Goal: Task Accomplishment & Management: Manage account settings

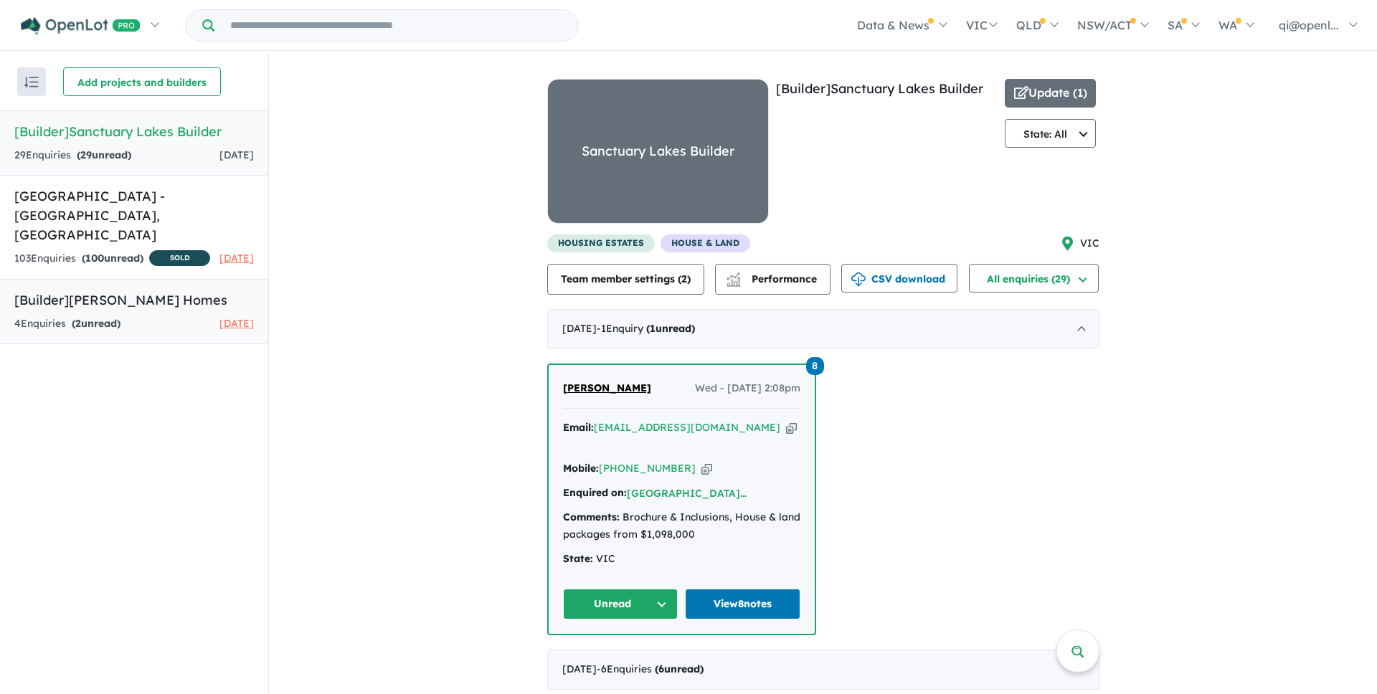
click at [121, 326] on strong "( 2 unread)" at bounding box center [96, 323] width 49 height 13
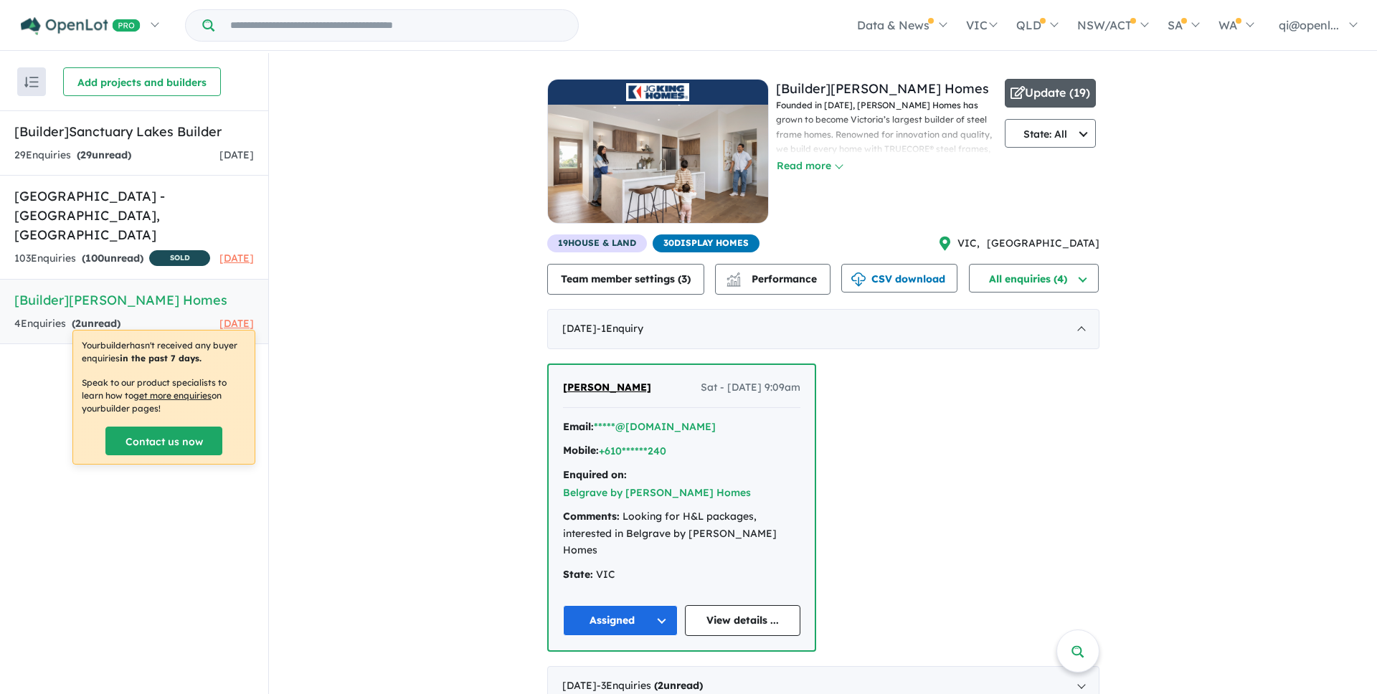
click at [1055, 95] on button "Update ( 19 )" at bounding box center [1051, 93] width 92 height 29
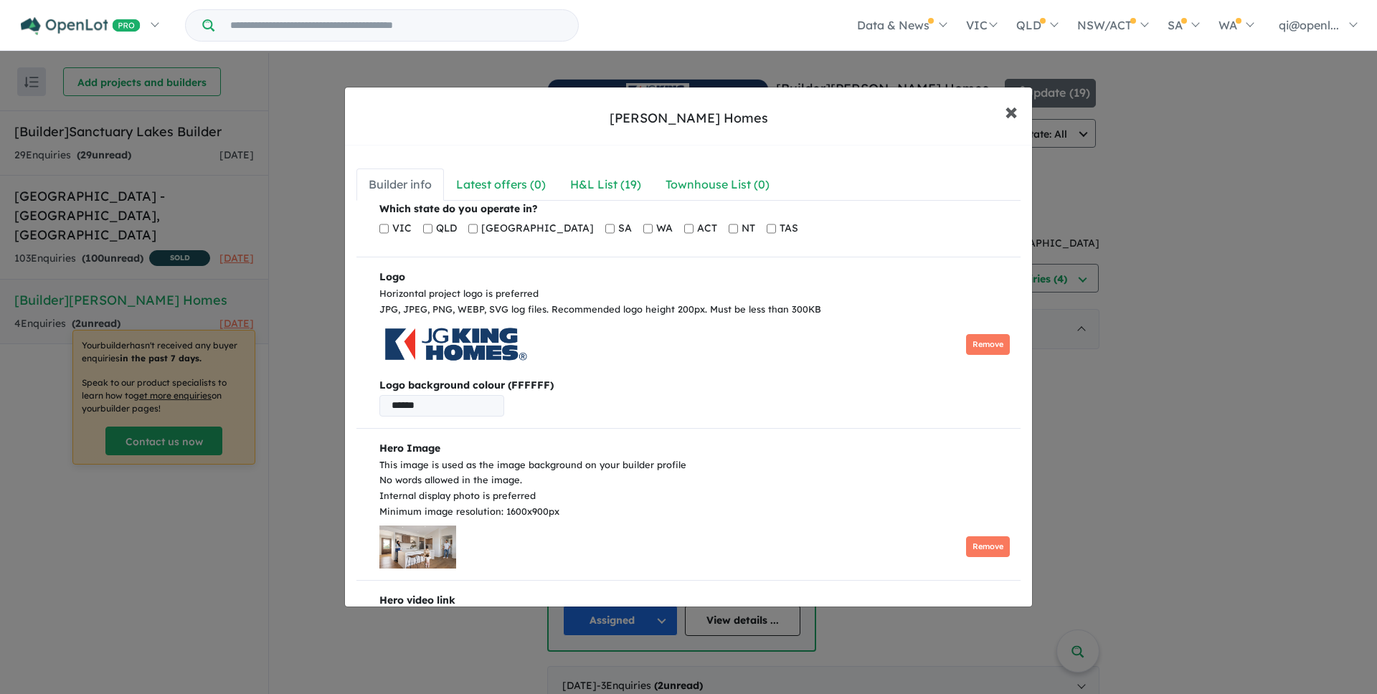
click at [1009, 118] on span "×" at bounding box center [1011, 110] width 13 height 31
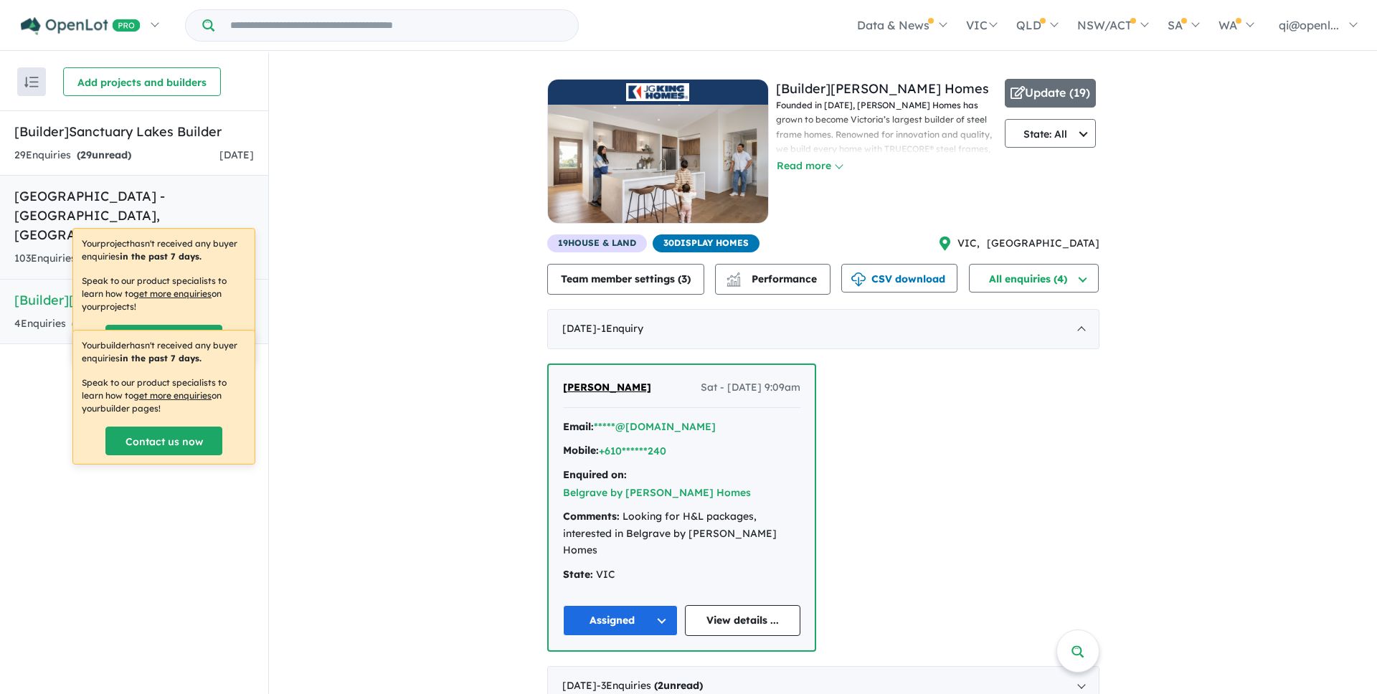
click at [123, 216] on h5 "Sanctuary Lakes Estate - Point Cook , VIC" at bounding box center [134, 216] width 240 height 58
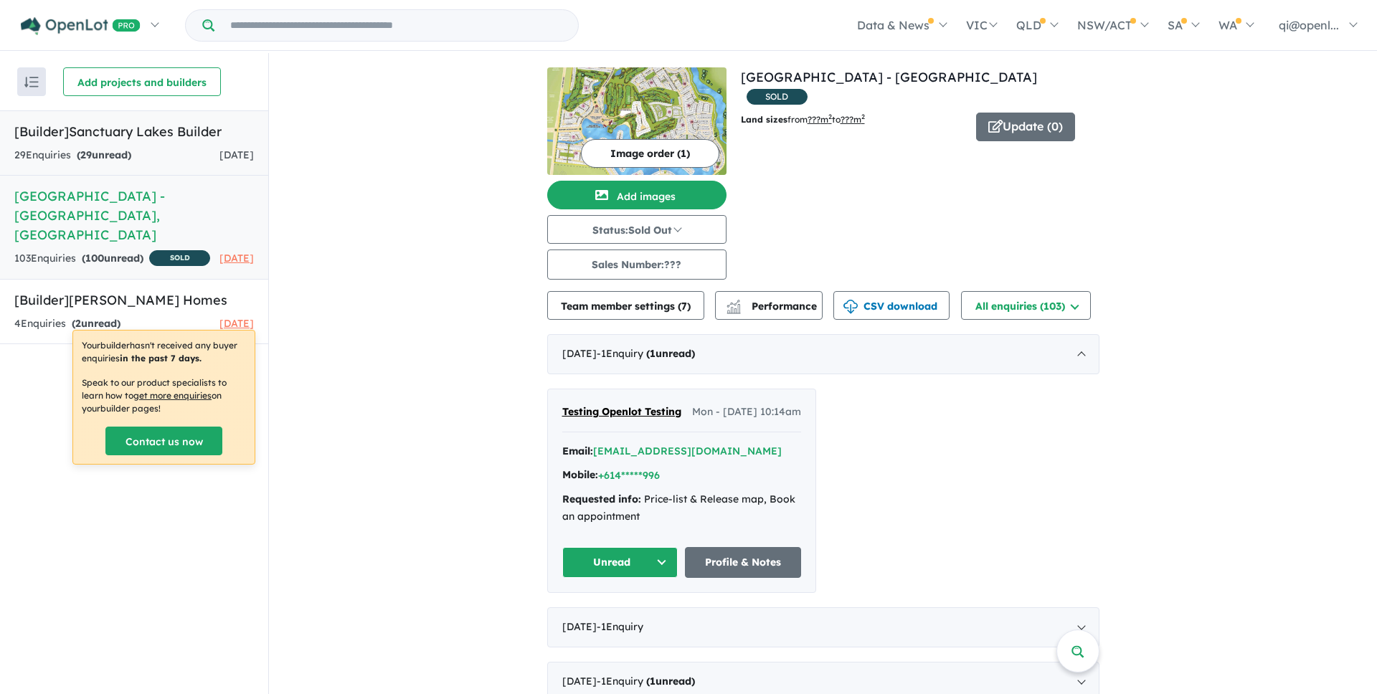
click at [175, 144] on link "[Builder] Sanctuary Lakes Builder 29 Enquir ies ( 29 unread) 5 days ago" at bounding box center [134, 142] width 268 height 65
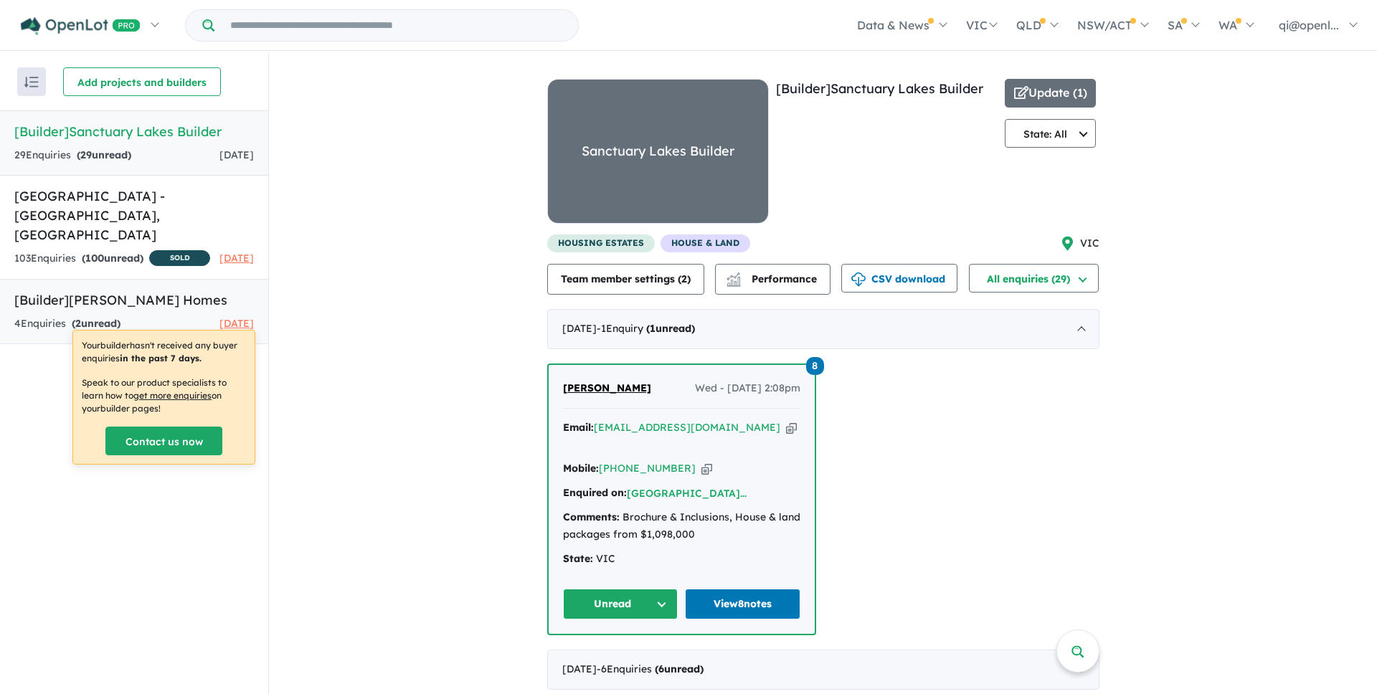
click at [149, 291] on h5 "[Builder] JG King Homes" at bounding box center [134, 300] width 240 height 19
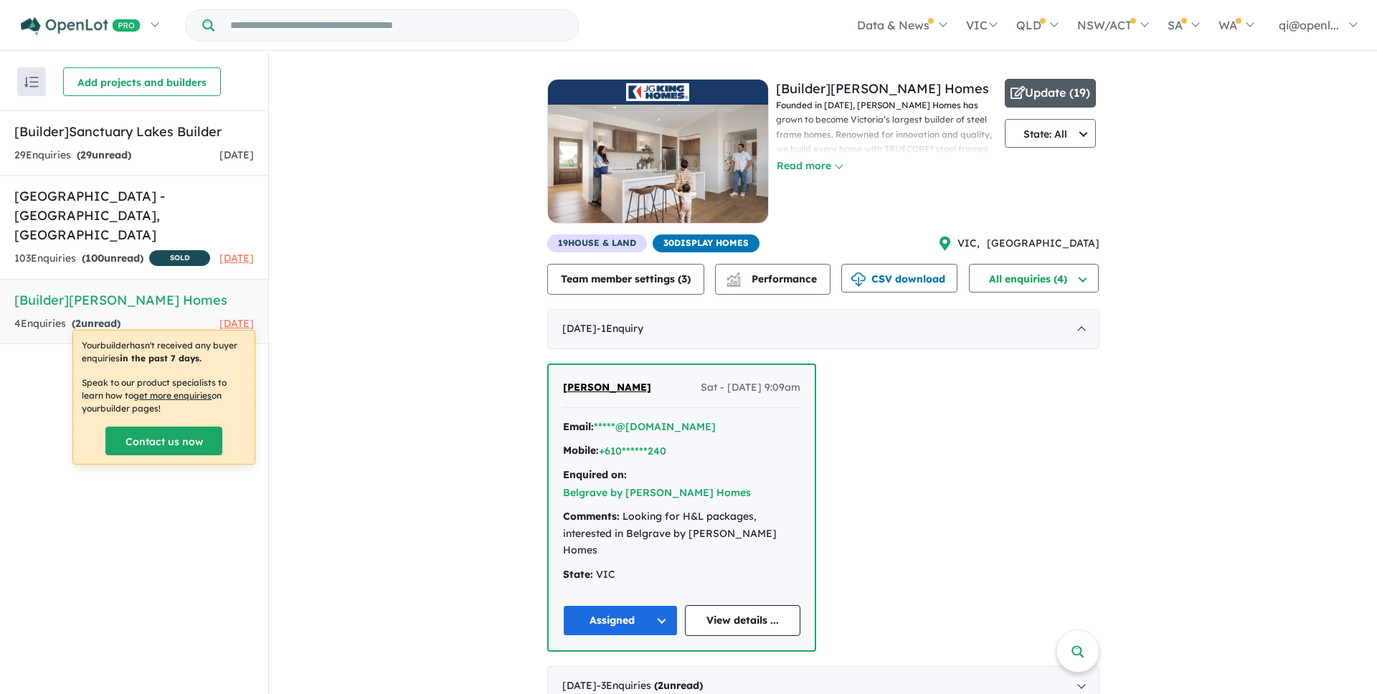
click at [1074, 90] on button "Update ( 19 )" at bounding box center [1051, 93] width 92 height 29
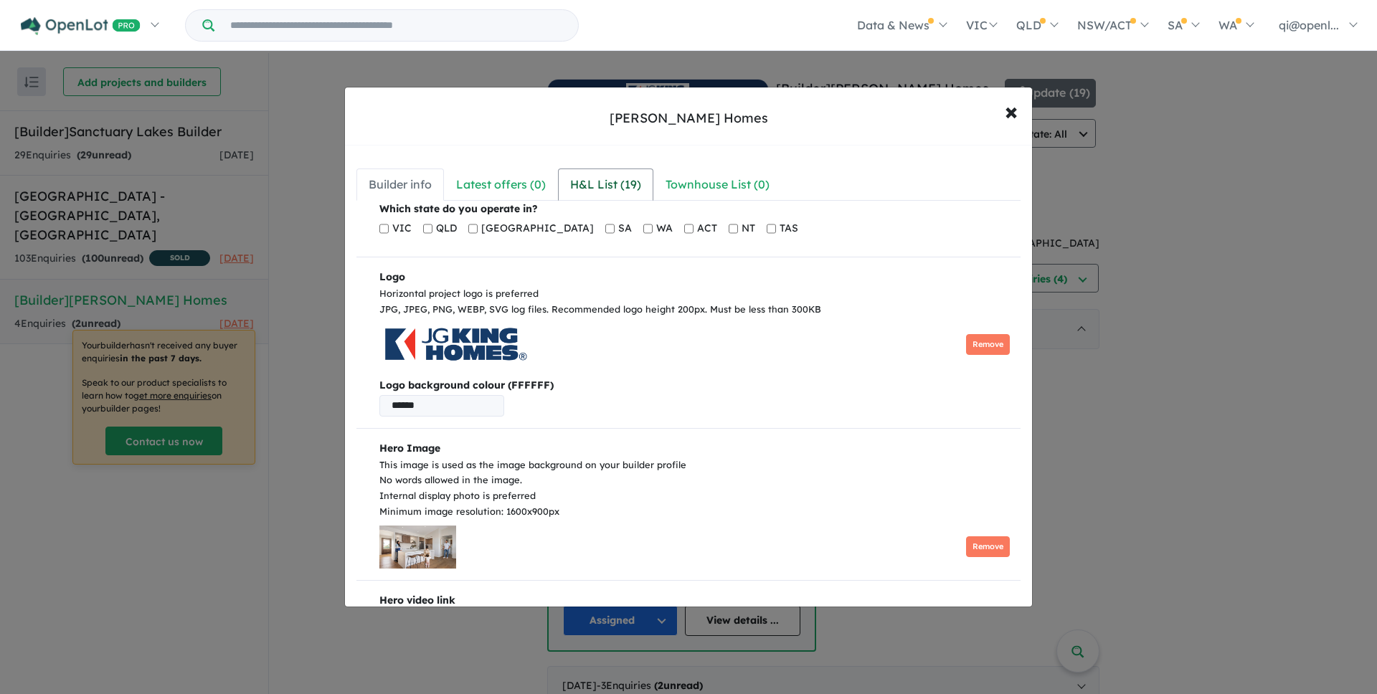
click at [593, 176] on div "H&L List ( 19 )" at bounding box center [605, 184] width 71 height 19
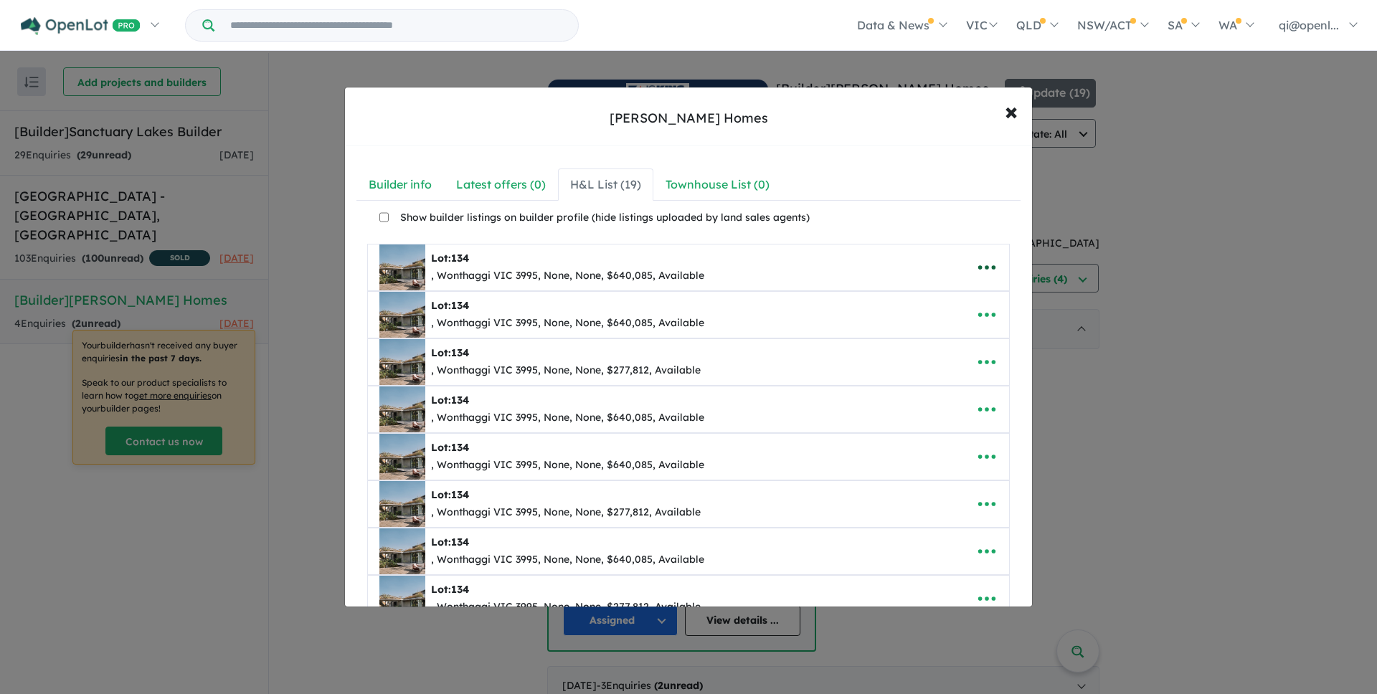
click at [987, 274] on icon "button" at bounding box center [987, 268] width 22 height 22
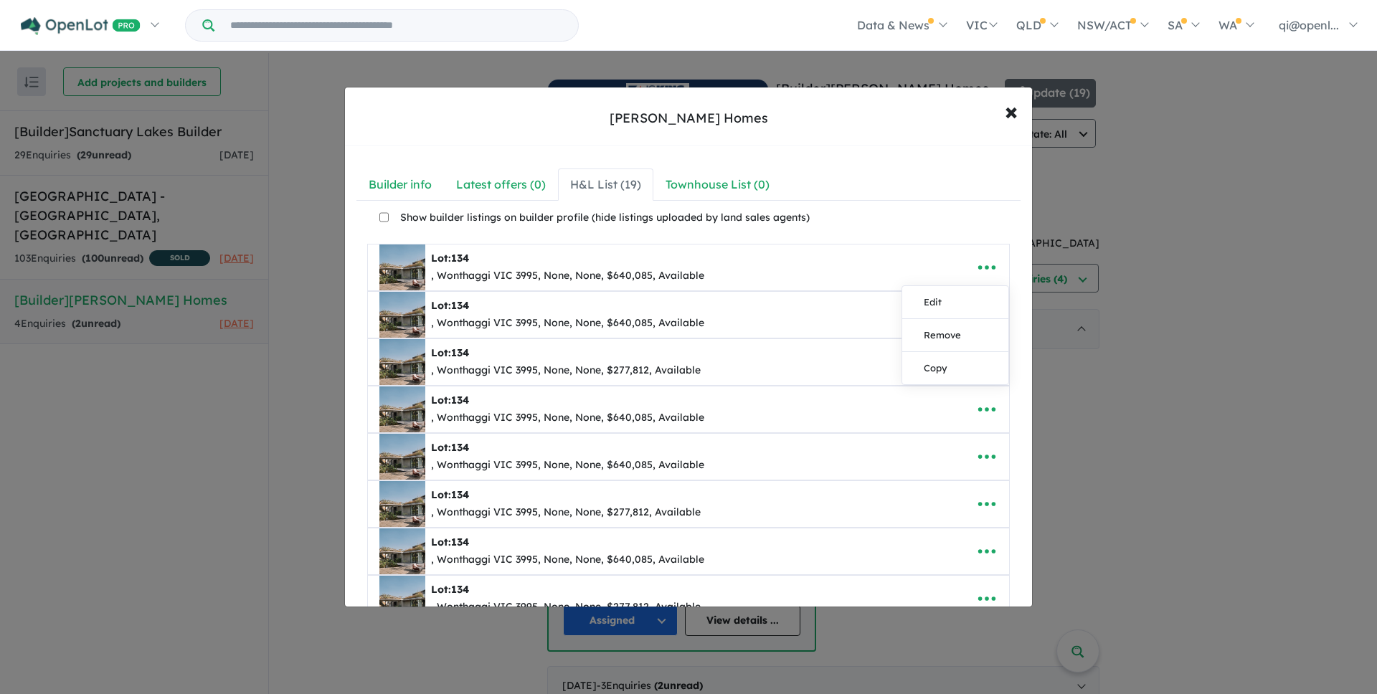
click at [863, 438] on div "Lot: 134 , Wonthaggi VIC 3995, None, None, $640,085, Available" at bounding box center [667, 457] width 574 height 46
click at [966, 455] on button "button" at bounding box center [987, 457] width 44 height 33
click at [959, 490] on link "Edit" at bounding box center [956, 492] width 106 height 33
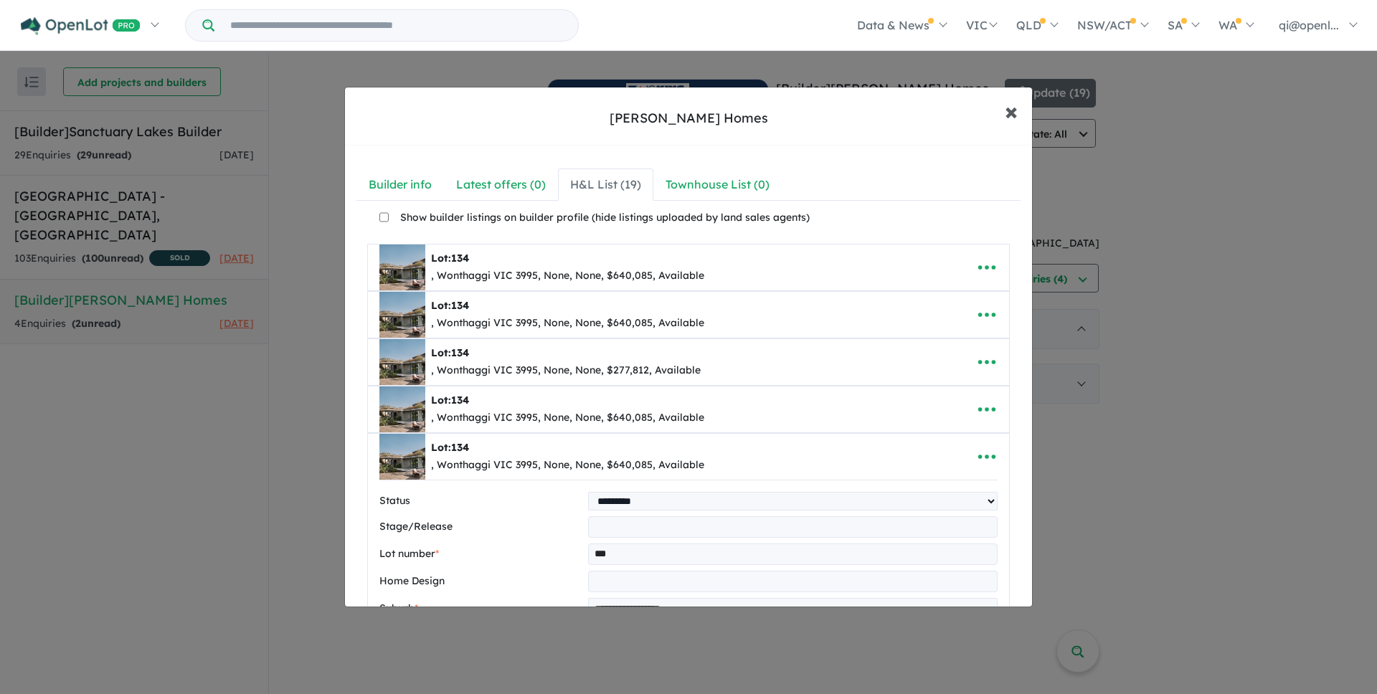
click at [1014, 118] on span "×" at bounding box center [1011, 110] width 13 height 31
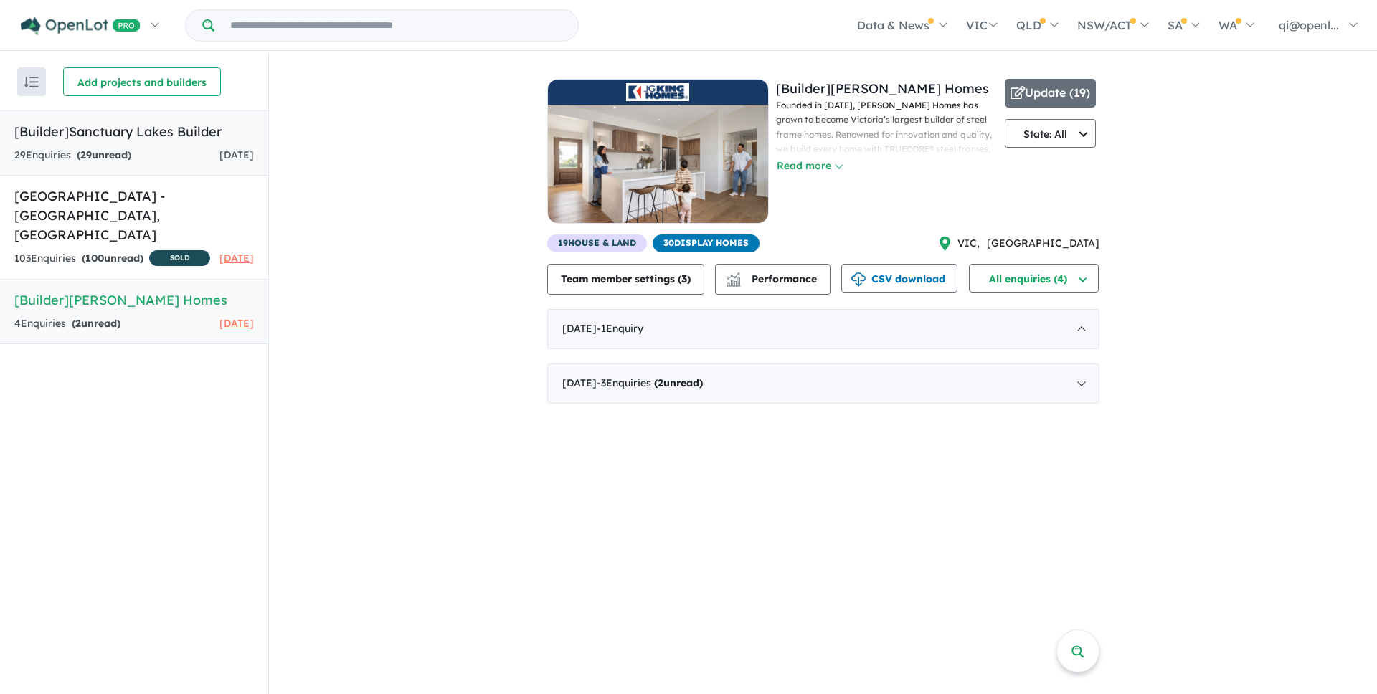
click at [146, 137] on h5 "[Builder] Sanctuary Lakes Builder" at bounding box center [134, 131] width 240 height 19
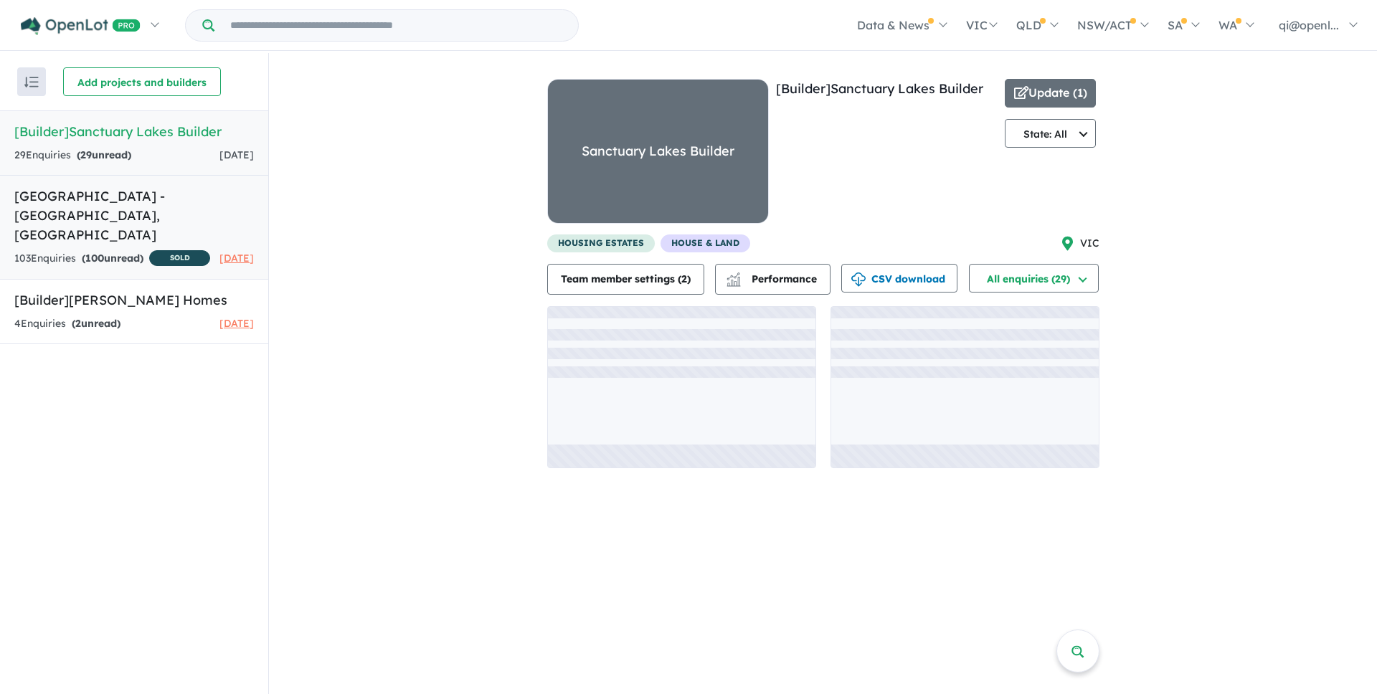
click at [164, 221] on h5 "Sanctuary Lakes Estate - Point Cook , VIC" at bounding box center [134, 216] width 240 height 58
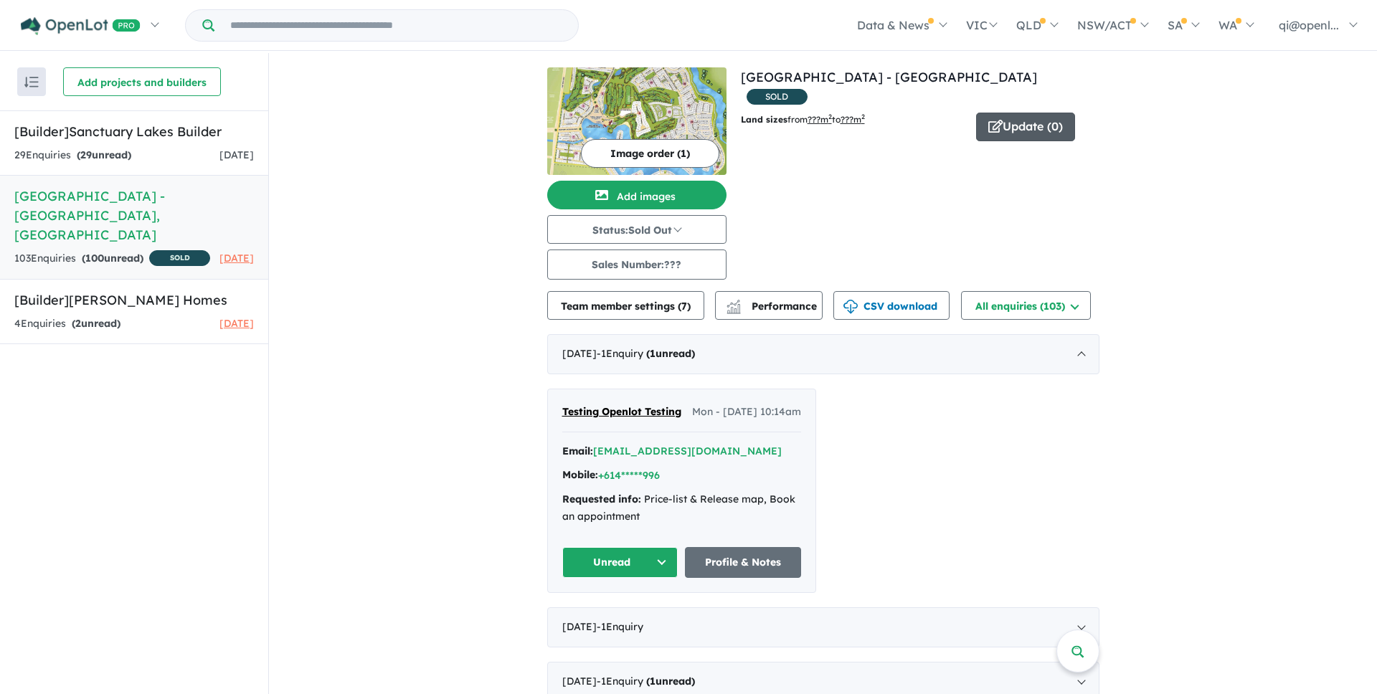
click at [995, 120] on icon "button" at bounding box center [996, 126] width 14 height 13
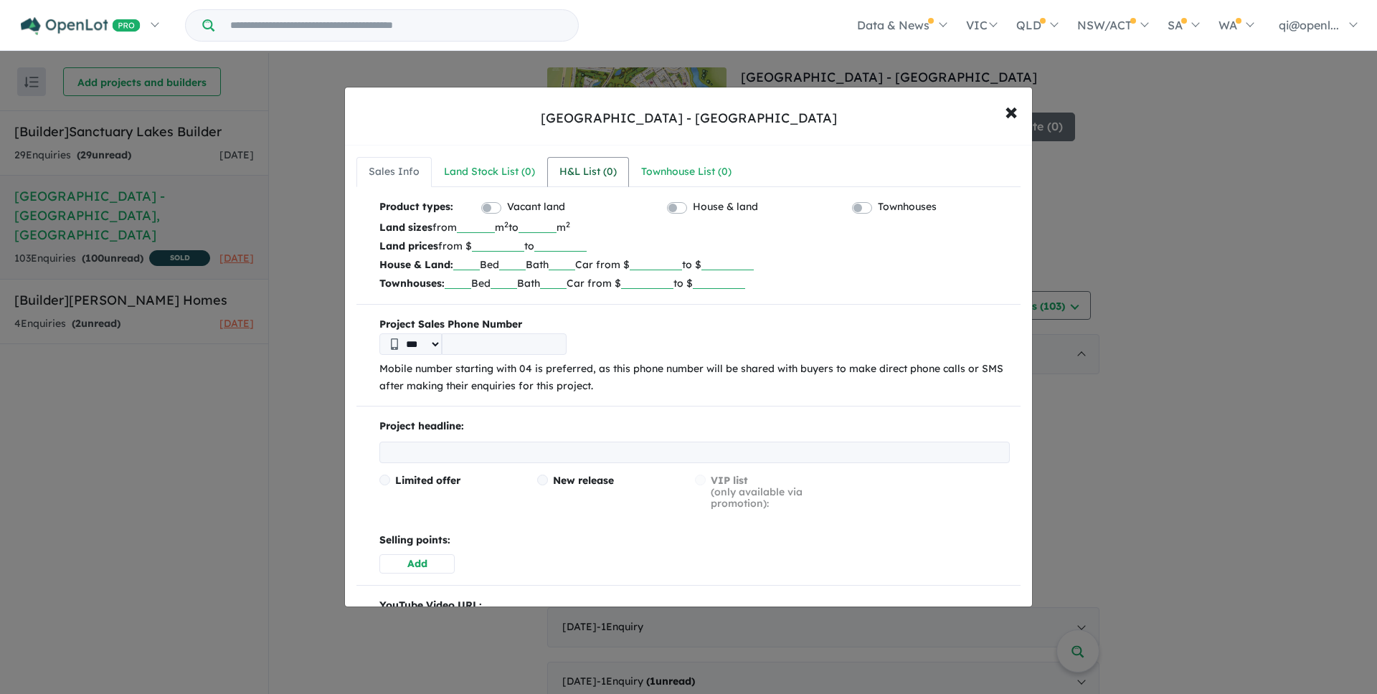
click at [570, 183] on link "H&L List ( 0 )" at bounding box center [588, 172] width 82 height 30
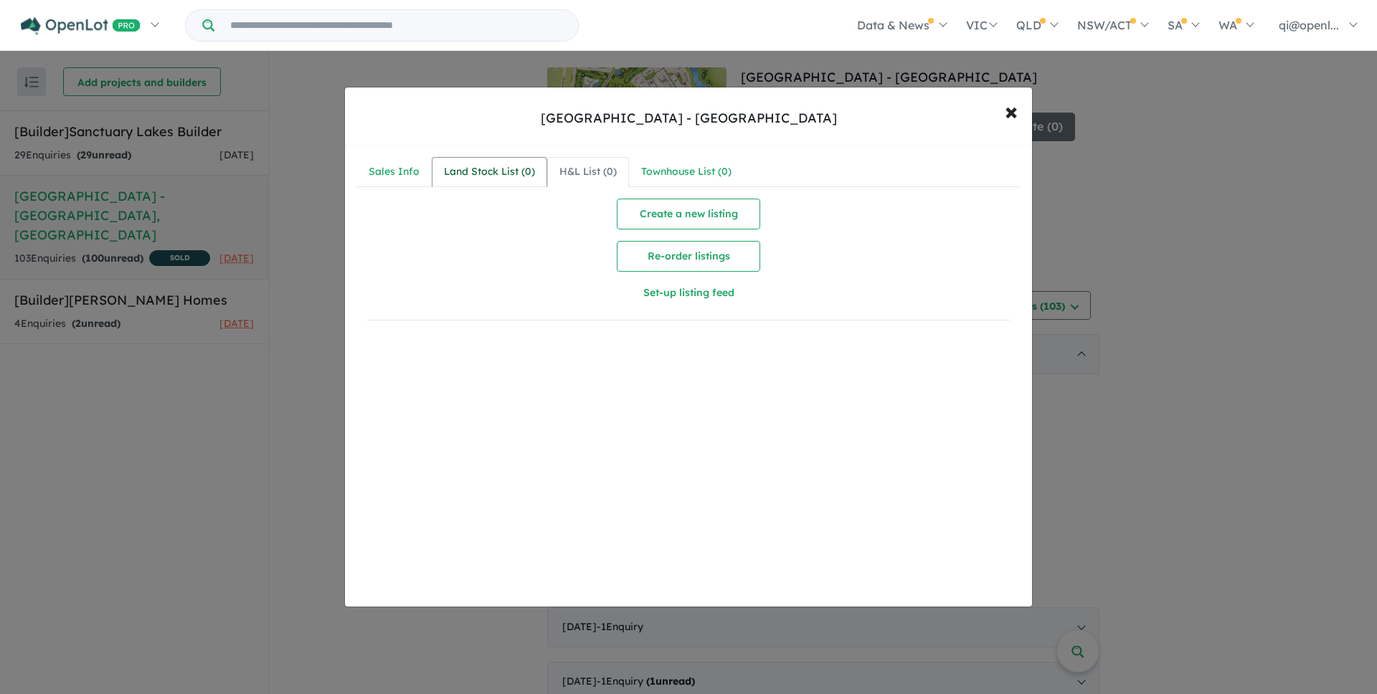
click at [509, 183] on link "Land Stock List ( 0 )" at bounding box center [490, 172] width 116 height 30
click at [402, 176] on div "Sales Info" at bounding box center [394, 172] width 51 height 17
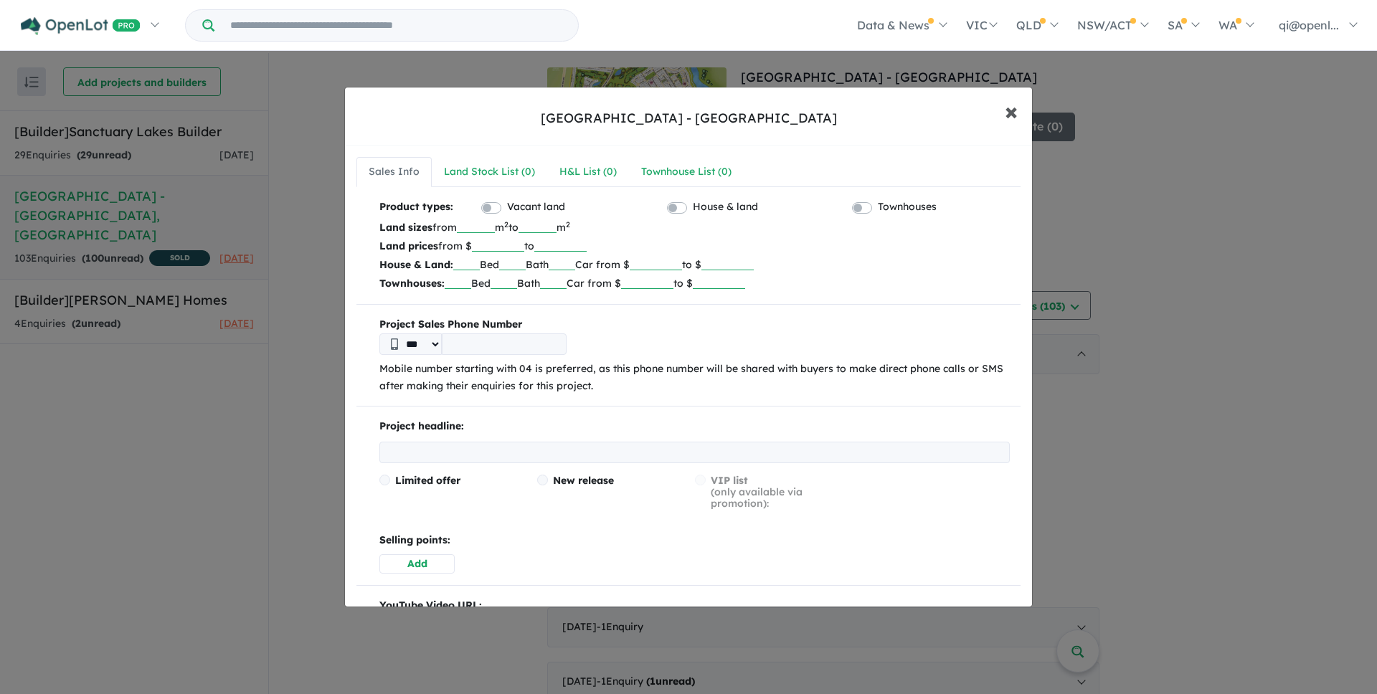
click at [1024, 108] on button "× Close" at bounding box center [1012, 111] width 42 height 39
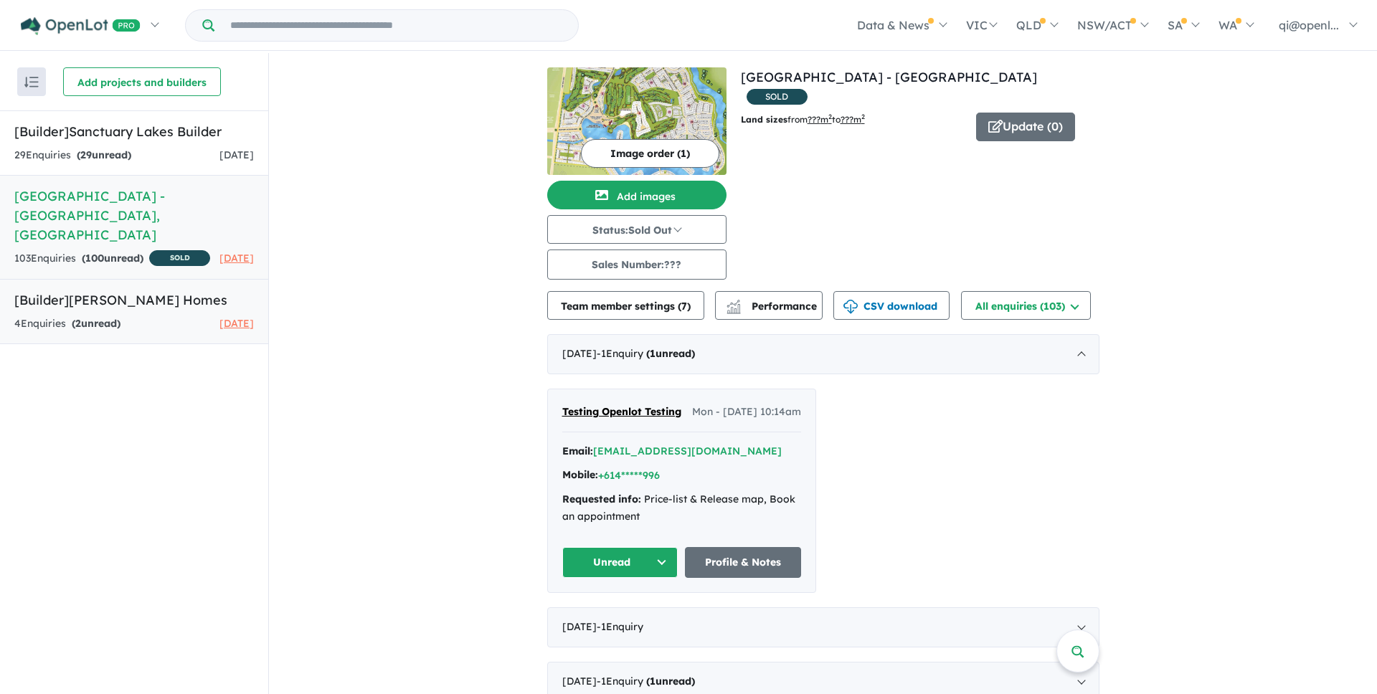
click at [133, 326] on div "4 Enquir ies ( 2 unread) 2 months ago" at bounding box center [134, 324] width 240 height 17
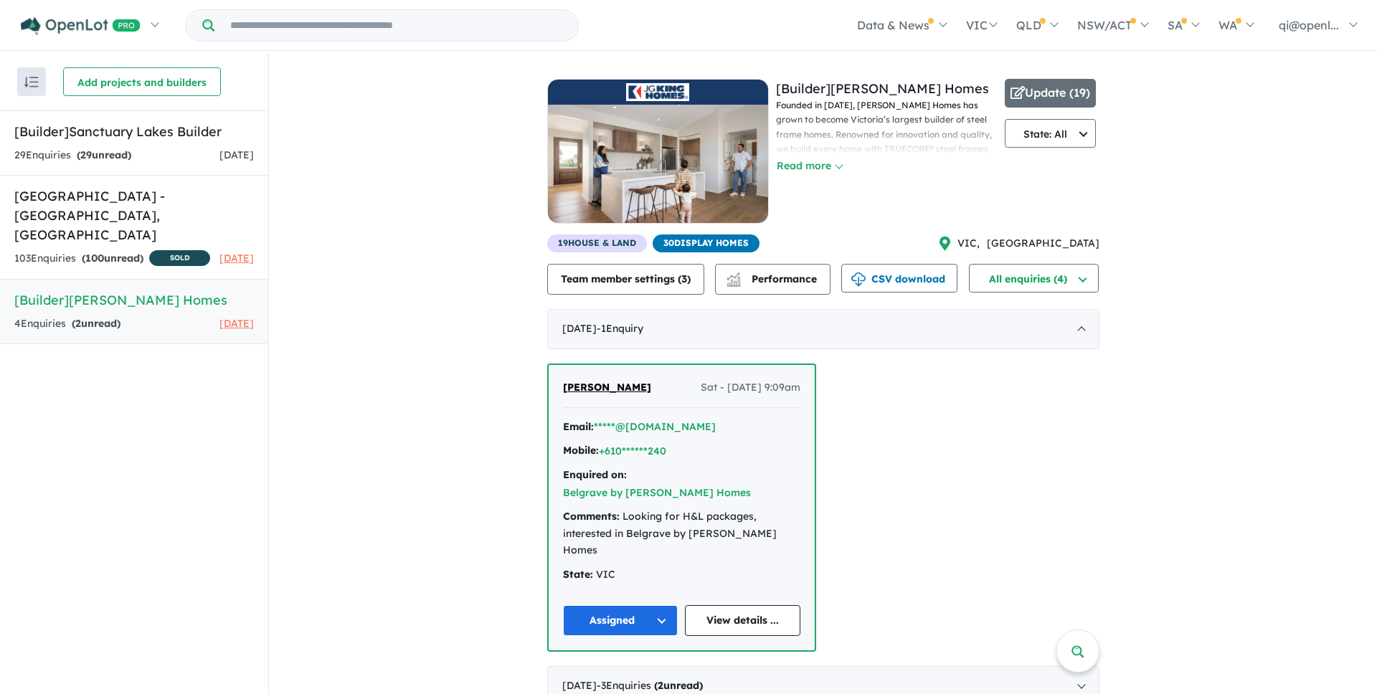
click at [1015, 118] on div "Update ( 19 ) State: All State: All VIC NSW QLD ACT SA WA TAS NT" at bounding box center [1051, 157] width 92 height 156
click at [1040, 99] on button "Update ( 19 )" at bounding box center [1051, 93] width 92 height 29
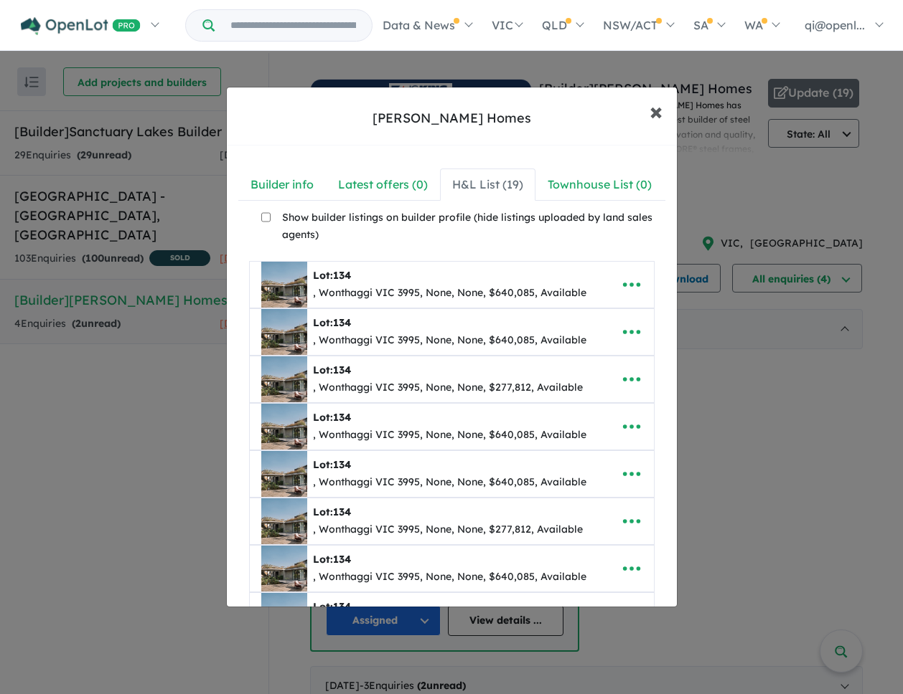
click at [655, 105] on span "×" at bounding box center [655, 110] width 13 height 31
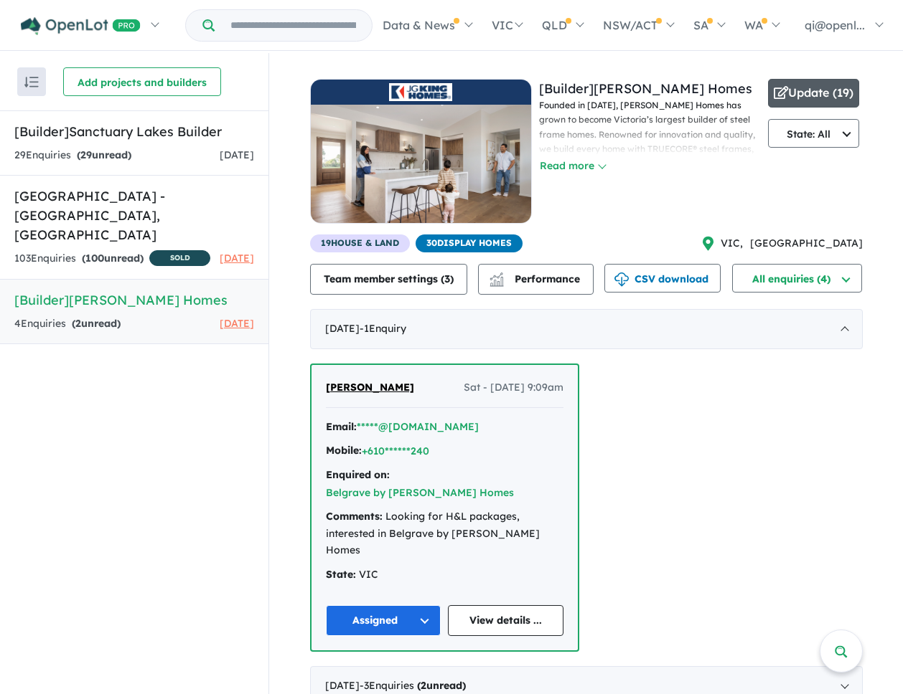
click at [799, 97] on button "Update ( 19 )" at bounding box center [814, 93] width 92 height 29
click at [834, 91] on button "Update ( 19 )" at bounding box center [814, 93] width 92 height 29
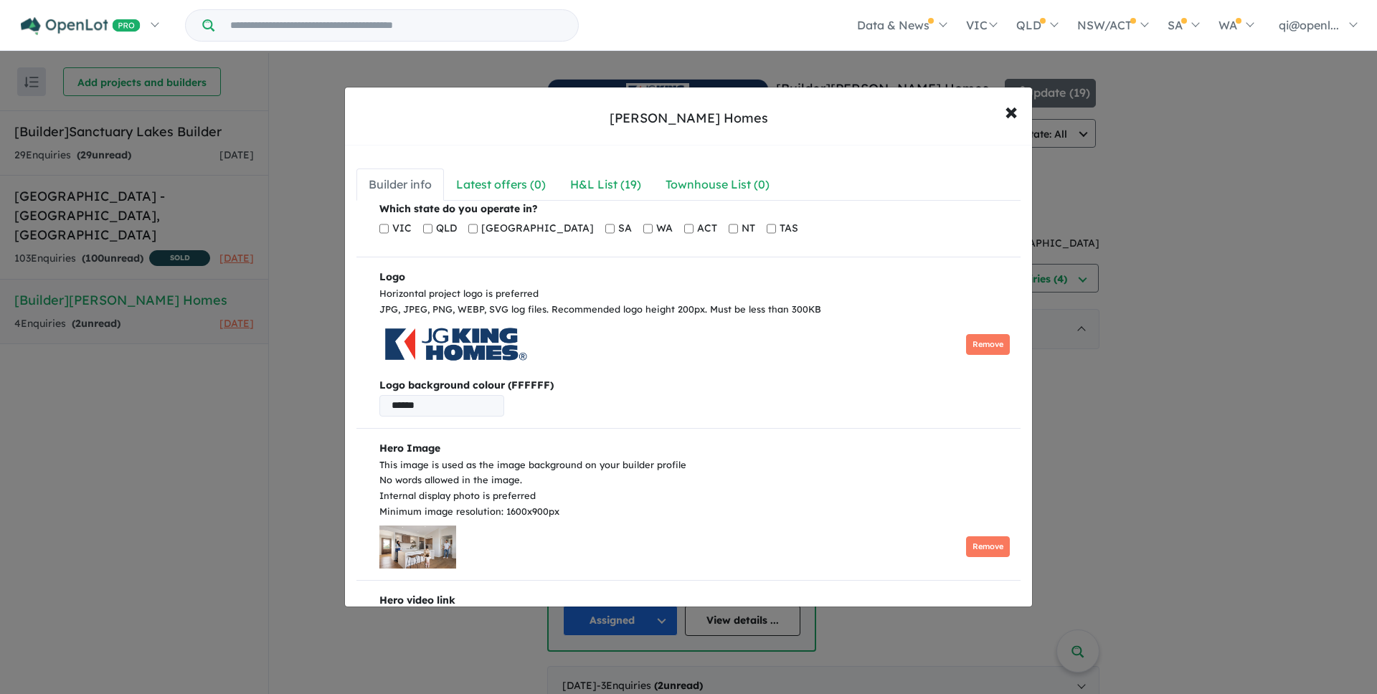
scroll to position [459, 0]
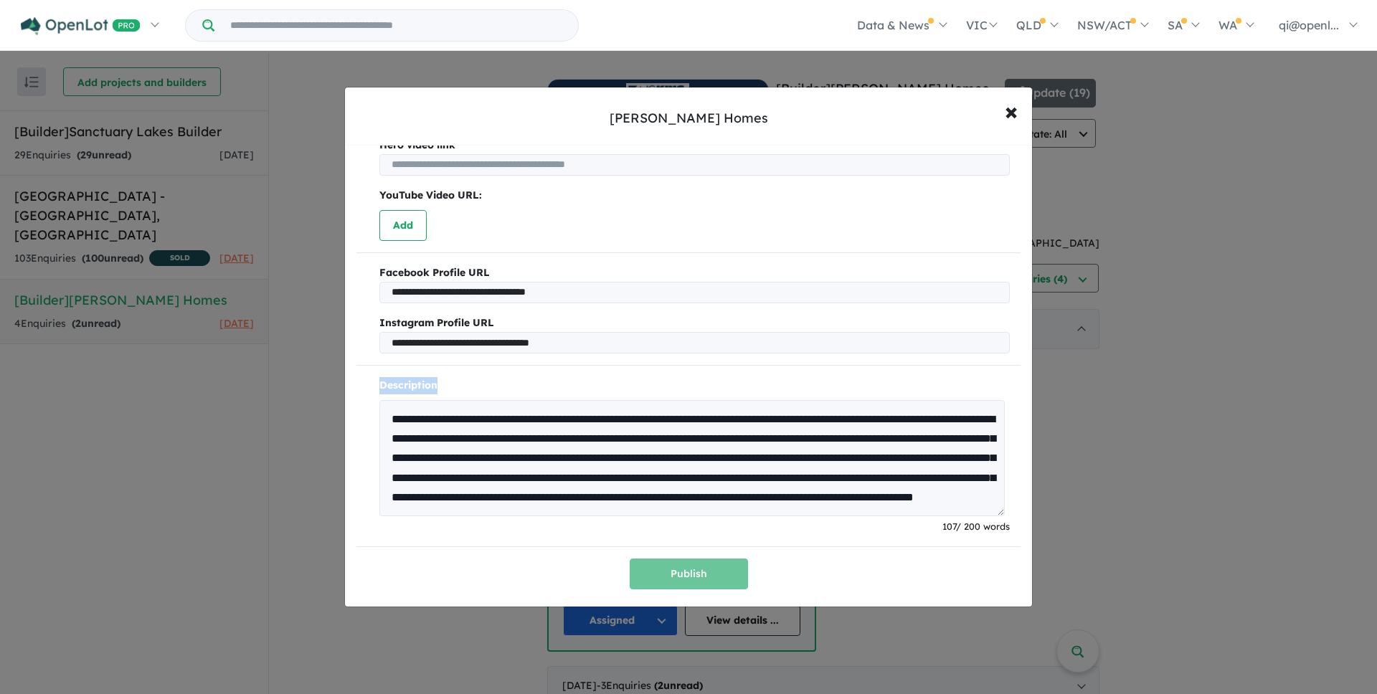
drag, startPoint x: 745, startPoint y: 364, endPoint x: 761, endPoint y: 413, distance: 51.5
click at [761, 413] on div "**********" at bounding box center [689, 167] width 664 height 844
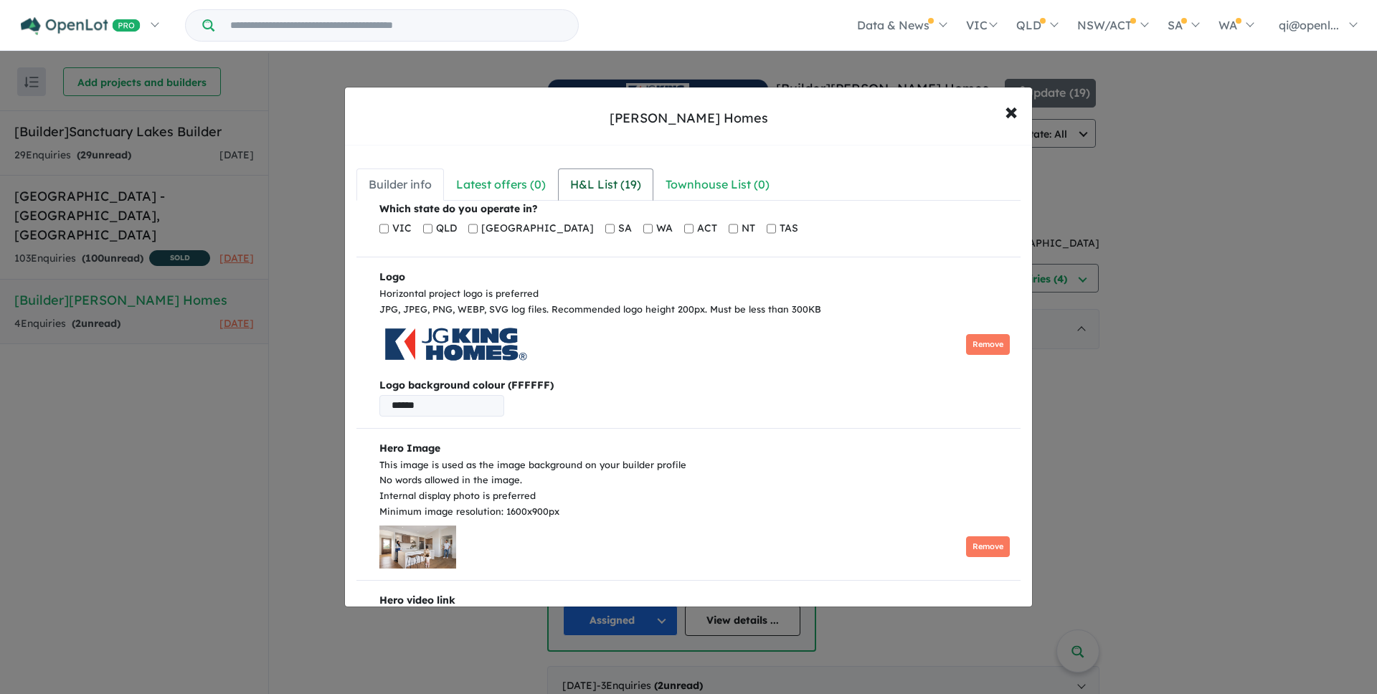
click at [584, 176] on div "H&L List ( 19 )" at bounding box center [605, 184] width 71 height 19
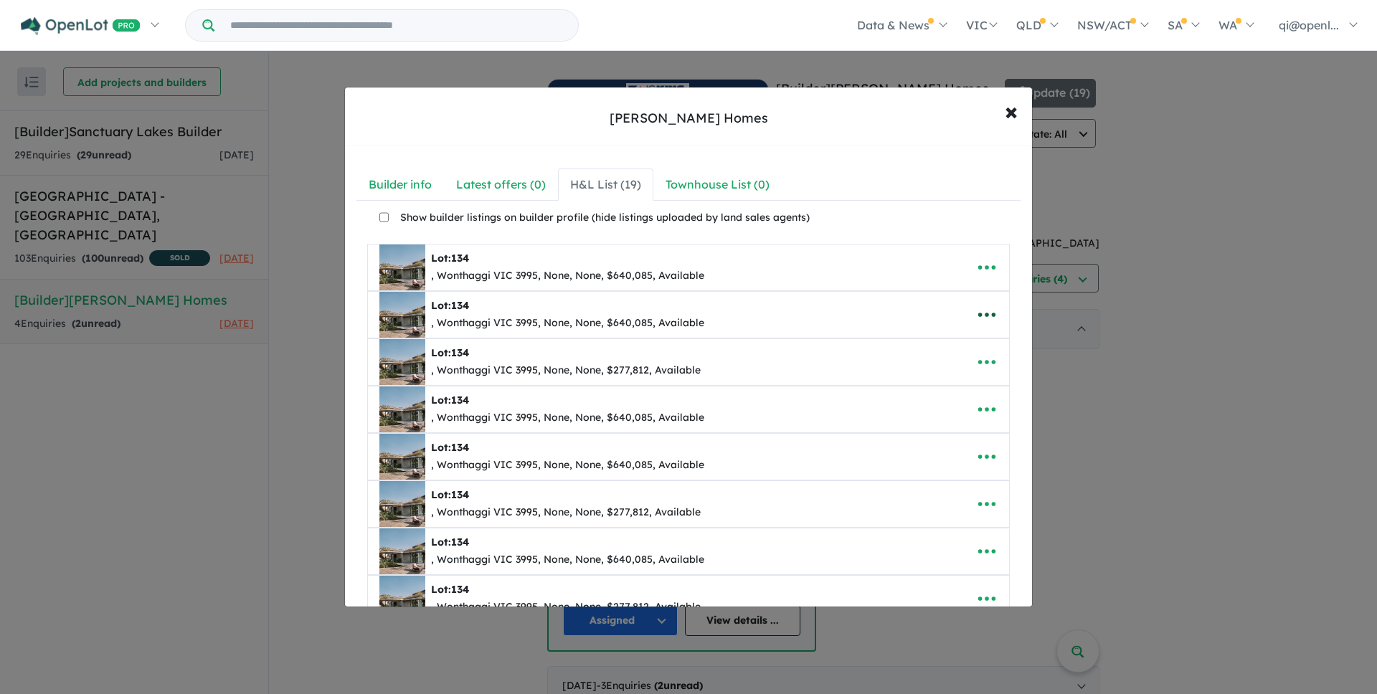
click at [902, 324] on icon "button" at bounding box center [987, 315] width 22 height 22
click at [902, 357] on link "Edit" at bounding box center [956, 350] width 106 height 33
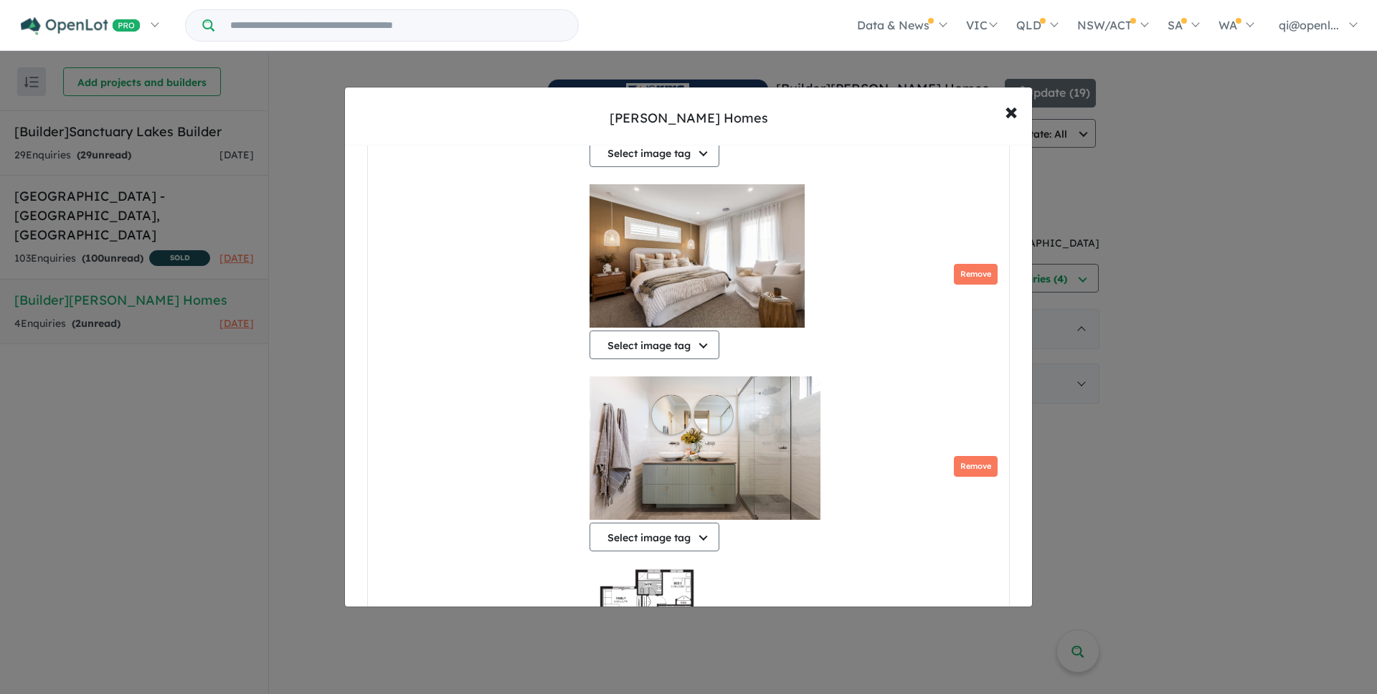
click at [748, 365] on div "Select image tag Select image tag Floorplan Aerial Location Map Masterplan Life…" at bounding box center [697, 274] width 215 height 181
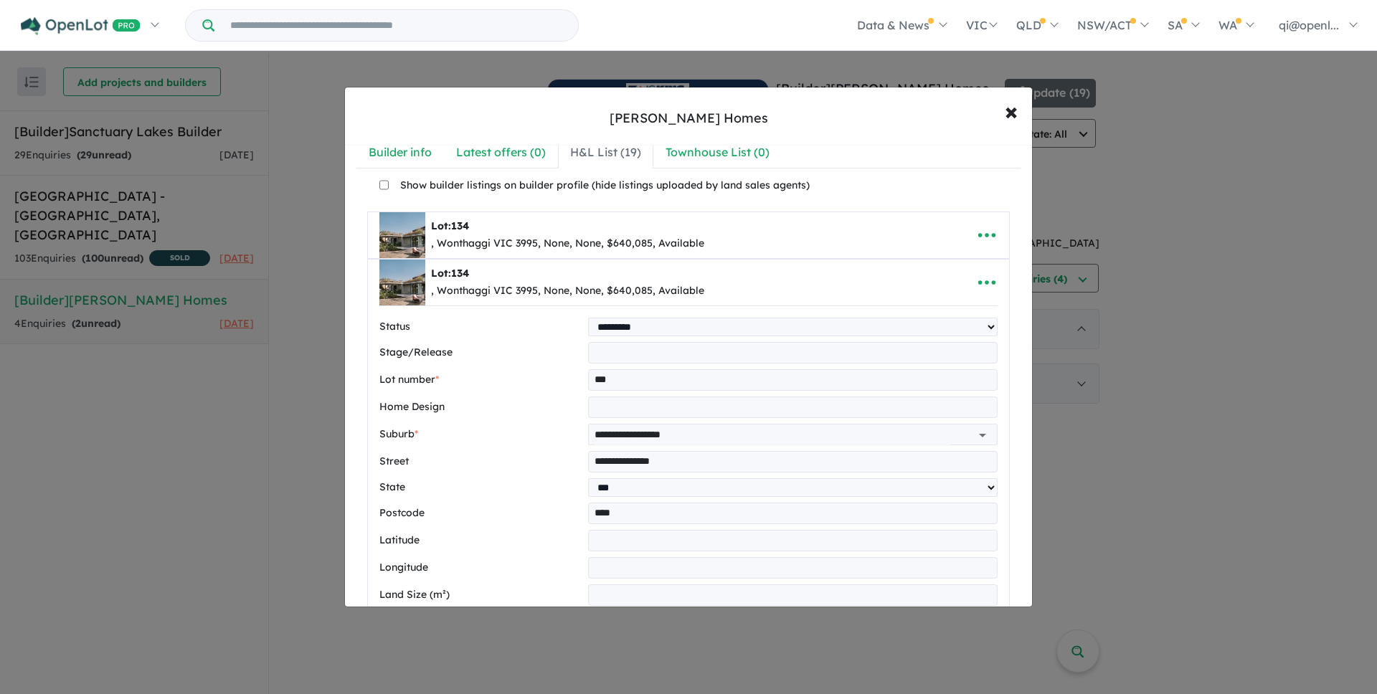
scroll to position [34, 0]
click at [902, 281] on icon "button" at bounding box center [987, 281] width 22 height 22
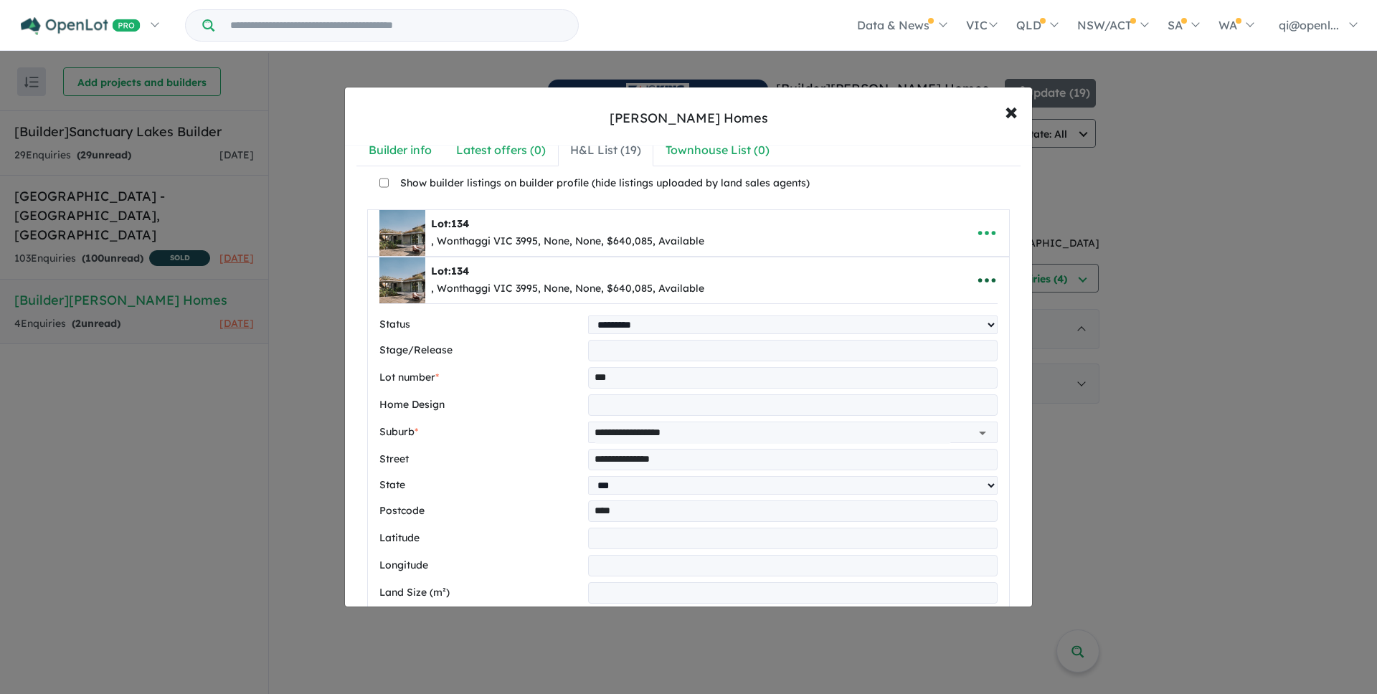
click at [902, 282] on icon "button" at bounding box center [987, 281] width 22 height 22
click at [902, 374] on link "Copy" at bounding box center [956, 381] width 106 height 32
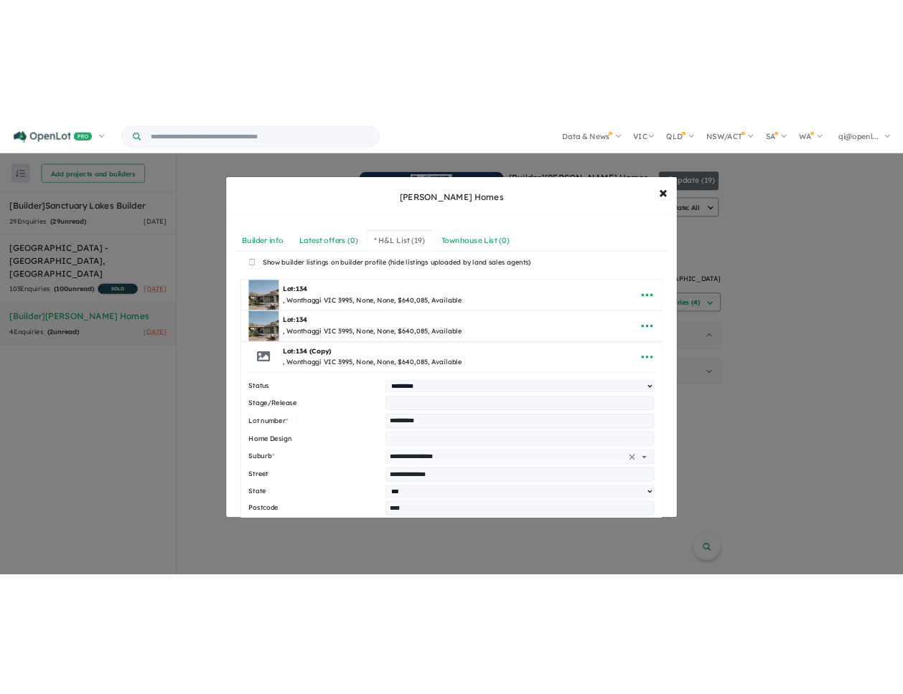
scroll to position [1, 0]
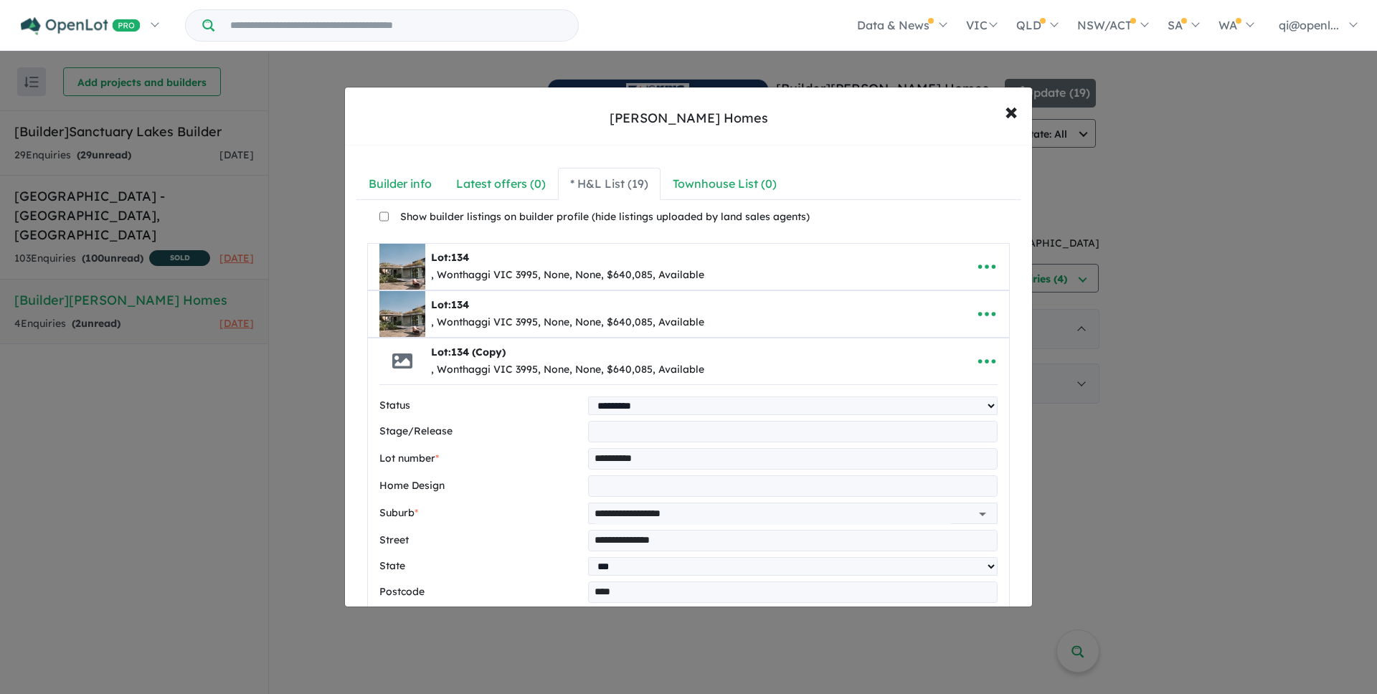
click at [649, 466] on input "**********" at bounding box center [793, 459] width 410 height 22
click at [902, 377] on div "Lot: 134 (Copy) , Wonthaggi VIC 3995, None, None, $640,085, Available" at bounding box center [667, 362] width 574 height 46
click at [884, 353] on div "Lot: 134 (Copy) , Wonthaggi VIC 3995, None, None, $640,085, Available" at bounding box center [667, 362] width 574 height 46
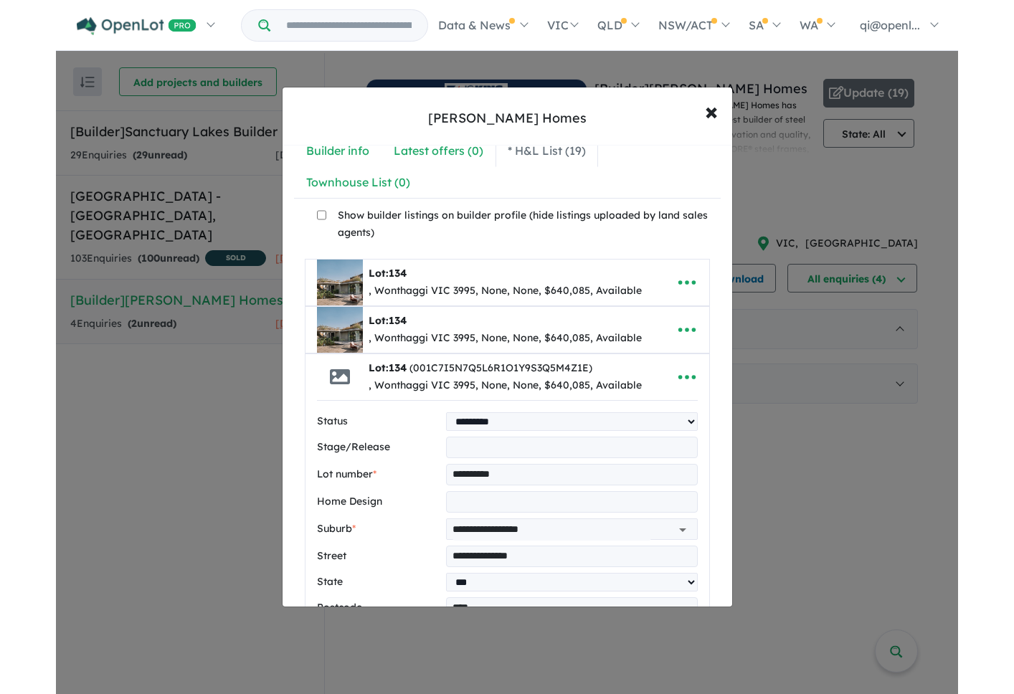
scroll to position [33, 0]
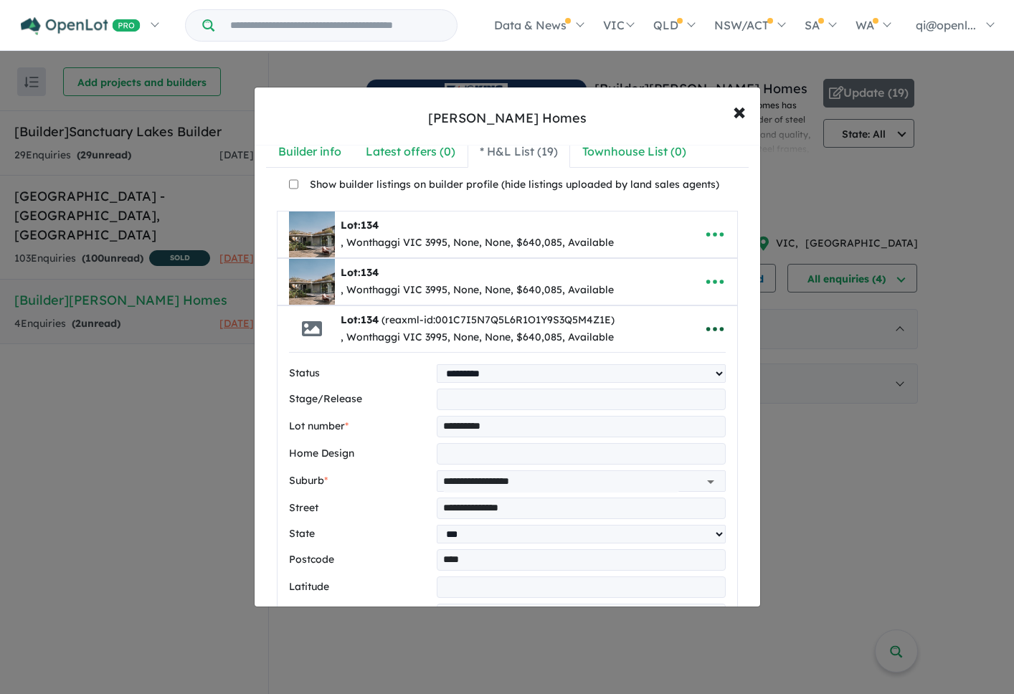
click at [706, 324] on icon "button" at bounding box center [716, 330] width 22 height 22
